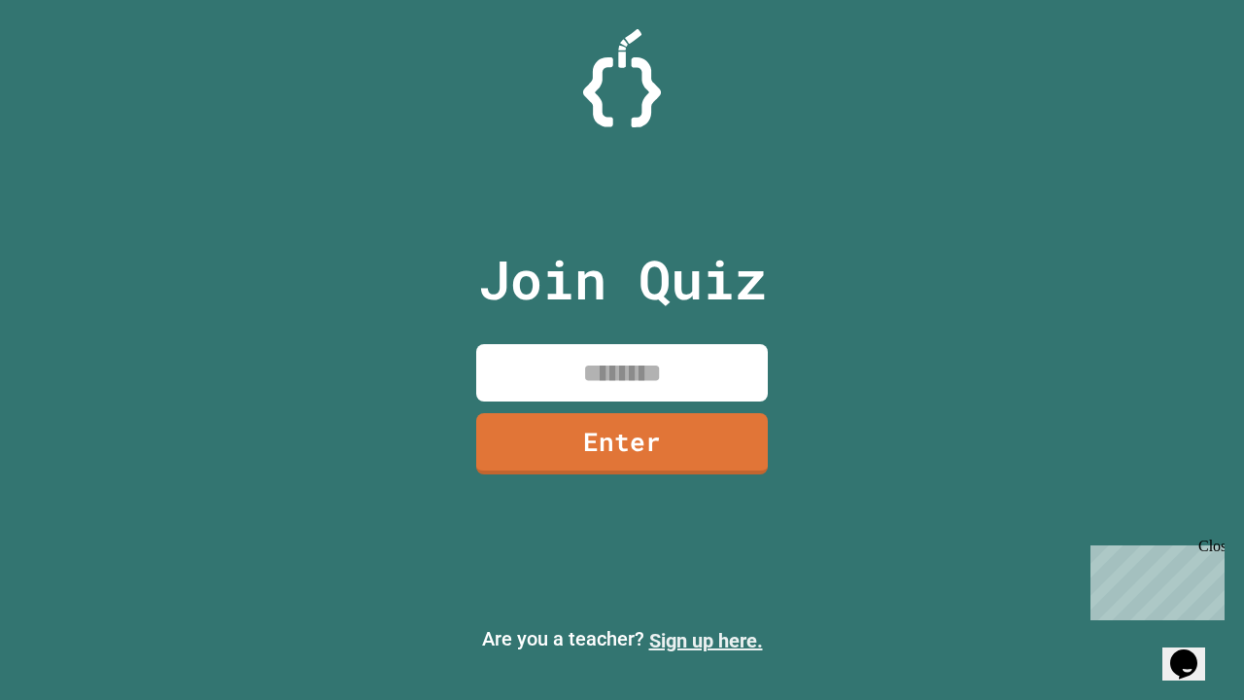
click at [705, 640] on link "Sign up here." at bounding box center [706, 640] width 114 height 23
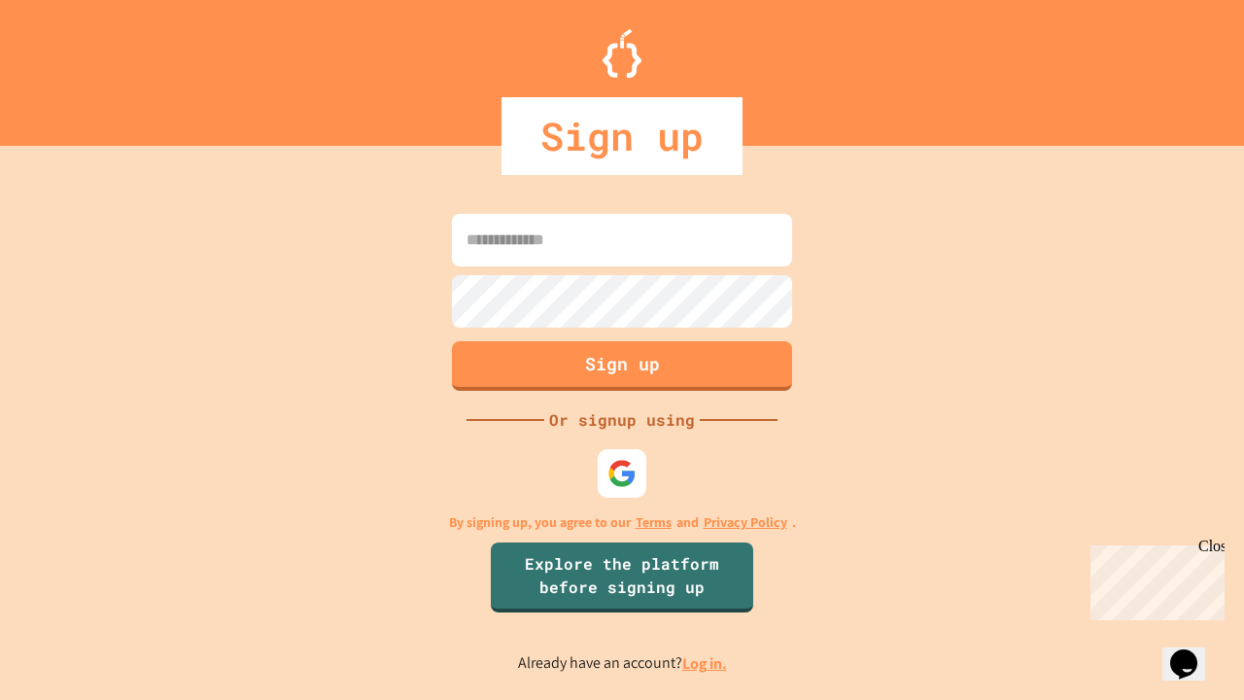
click at [705, 663] on link "Log in." at bounding box center [704, 663] width 45 height 20
